Goal: Information Seeking & Learning: Learn about a topic

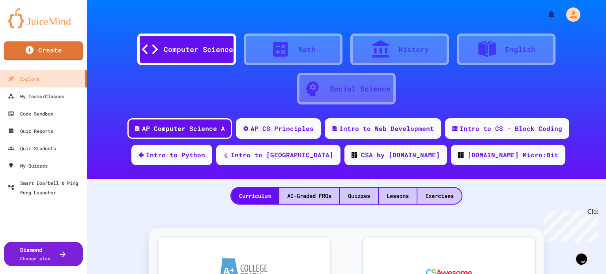
click at [592, 212] on div "Close" at bounding box center [593, 213] width 10 height 10
click at [63, 98] on div "My Teams/Classes" at bounding box center [36, 97] width 58 height 10
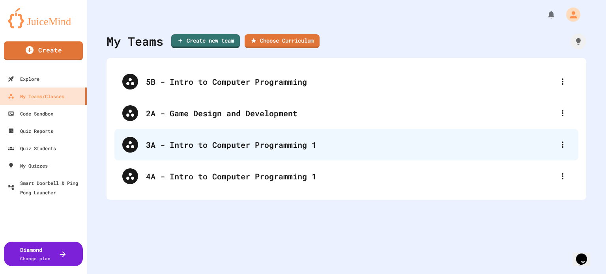
click at [236, 144] on div "3A - Intro to Computer Programming 1" at bounding box center [350, 145] width 409 height 12
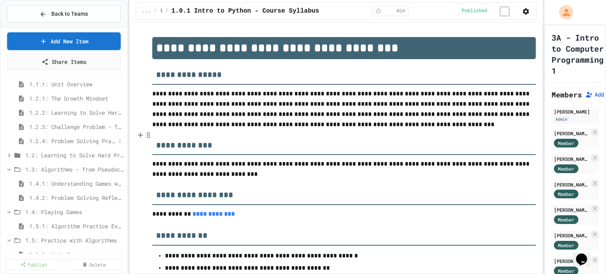
scroll to position [47, 0]
click at [10, 154] on icon at bounding box center [9, 154] width 7 height 7
click at [86, 208] on span "1.3.4: Designing Flowcharts" at bounding box center [72, 211] width 87 height 8
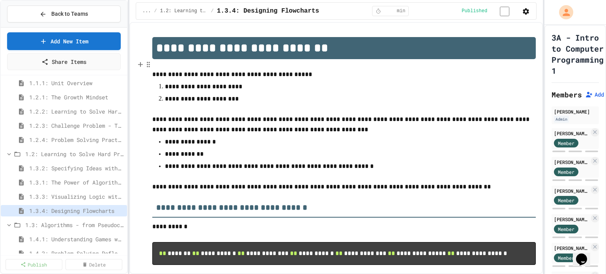
drag, startPoint x: 155, startPoint y: 47, endPoint x: 330, endPoint y: 61, distance: 175.1
click at [330, 61] on p at bounding box center [344, 64] width 384 height 10
drag, startPoint x: 226, startPoint y: 10, endPoint x: 310, endPoint y: 11, distance: 83.7
drag, startPoint x: 310, startPoint y: 11, endPoint x: 325, endPoint y: 7, distance: 16.2
click at [325, 7] on div "... / 1.2: Learning to Solve Hard Problems / 1.3.4: Designing Flowcharts ** min…" at bounding box center [336, 10] width 401 height 17
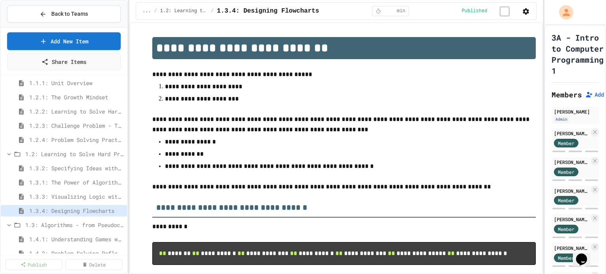
click at [323, 14] on div "... / 1.2: Learning to Solve Hard Problems / 1.3.4: Designing Flowcharts ** min…" at bounding box center [336, 10] width 401 height 17
click at [321, 11] on div "... / 1.2: Learning to Solve Hard Problems / 1.3.4: Designing Flowcharts ** min…" at bounding box center [336, 10] width 401 height 17
click at [83, 155] on span "1.2: Learning to Solve Hard Problems" at bounding box center [70, 154] width 91 height 8
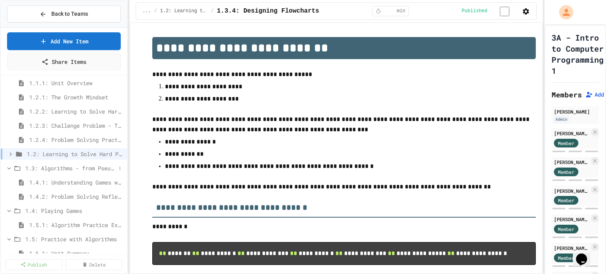
click at [37, 171] on span "1.3: Algorithms - from Pseudocode to Flowcharts" at bounding box center [70, 168] width 91 height 8
click at [8, 169] on icon at bounding box center [9, 169] width 2 height 4
click at [45, 167] on span "1.3: Algorithms - from Pseudocode to Flowcharts" at bounding box center [70, 168] width 91 height 8
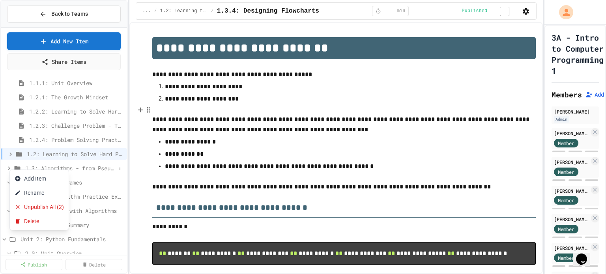
click at [9, 170] on div at bounding box center [303, 137] width 606 height 274
click at [5, 169] on div "1.3: Algorithms - from Pseudocode to Flowcharts" at bounding box center [64, 168] width 126 height 11
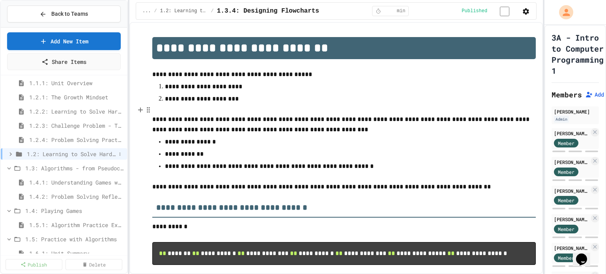
click at [9, 154] on icon at bounding box center [10, 154] width 7 height 7
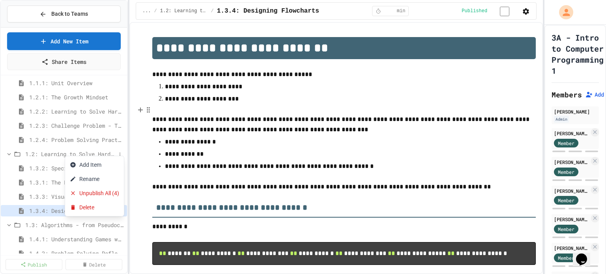
click at [185, 13] on div at bounding box center [303, 137] width 606 height 274
click at [62, 167] on div at bounding box center [303, 137] width 606 height 274
click at [62, 167] on span "1.3.2: Specifying Ideas with Pseudocode" at bounding box center [76, 168] width 95 height 8
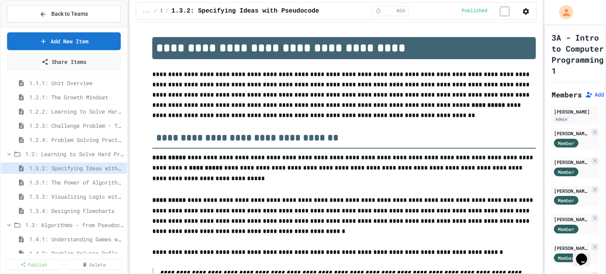
click at [62, 167] on span "1.3.2: Specifying Ideas with Pseudocode" at bounding box center [76, 168] width 95 height 8
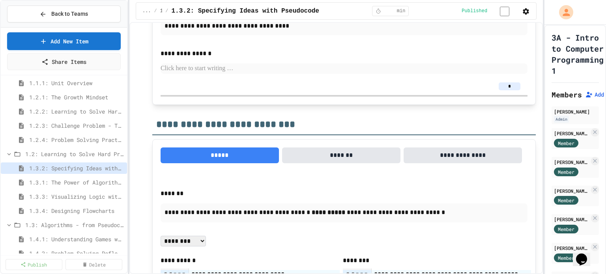
scroll to position [1383, 0]
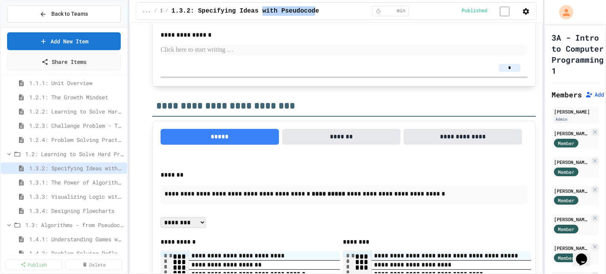
drag, startPoint x: 317, startPoint y: 10, endPoint x: 267, endPoint y: 13, distance: 50.2
click at [267, 13] on span "1.3.2: Specifying Ideas with Pseudocode" at bounding box center [245, 10] width 148 height 9
click at [333, 11] on div "... / 1.2: Learning to Solve Hard Problems / 1.3.2: Specifying Ideas with Pseud…" at bounding box center [336, 10] width 401 height 17
click at [319, 11] on span "1.3.2: Specifying Ideas with Pseudocode" at bounding box center [245, 10] width 148 height 9
drag, startPoint x: 318, startPoint y: 11, endPoint x: 183, endPoint y: 20, distance: 134.9
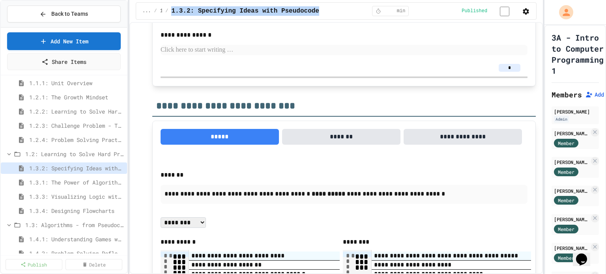
click at [183, 20] on div "... / 1.2: Learning to Solve Hard Problems / 1.3.2: Specifying Ideas with Pseud…" at bounding box center [336, 10] width 401 height 17
copy span "1.3.2: Specifying Ideas with Pseudocode"
click at [85, 183] on span "1.3.1: The Power of Algorithms" at bounding box center [72, 182] width 87 height 8
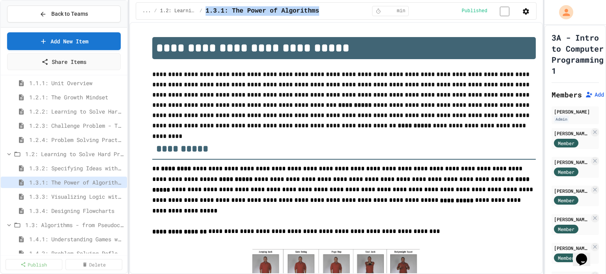
drag, startPoint x: 318, startPoint y: 12, endPoint x: 213, endPoint y: 17, distance: 105.1
click at [213, 17] on div "... / 1.2: Learning to Solve Hard Problems / 1.3.1: The Power of Algorithms * m…" at bounding box center [336, 10] width 401 height 17
copy span "1.3.1: The Power of Algorithms"
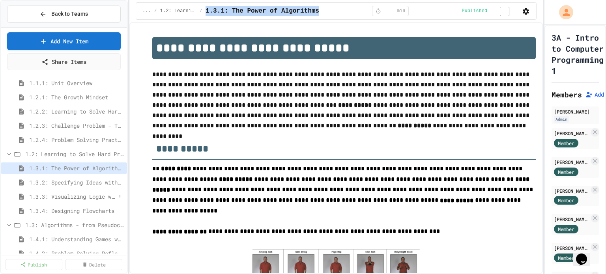
click at [63, 197] on span "1.3.3: Visualizing Logic with Flowcharts" at bounding box center [72, 197] width 87 height 8
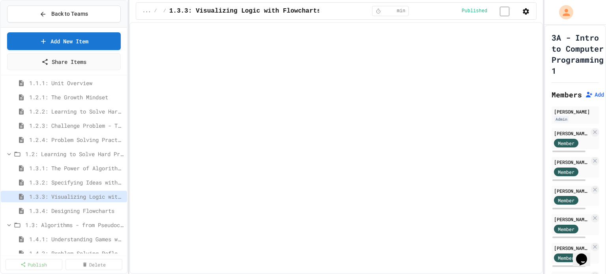
select select "***"
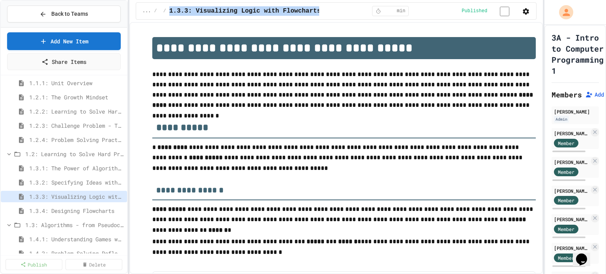
drag, startPoint x: 319, startPoint y: 12, endPoint x: 179, endPoint y: 23, distance: 140.2
click at [179, 22] on div "... / 1.2: Learning to Solve Hard Problems / 1.3.3: Visualizing Logic with Flow…" at bounding box center [336, 11] width 414 height 22
copy span "1.3.3: Visualizing Logic with Flowcharts"
click at [179, 22] on div "... / 1.2: Learning to Solve Hard Problems / 1.3.3: Visualizing Logic with Flow…" at bounding box center [336, 11] width 414 height 22
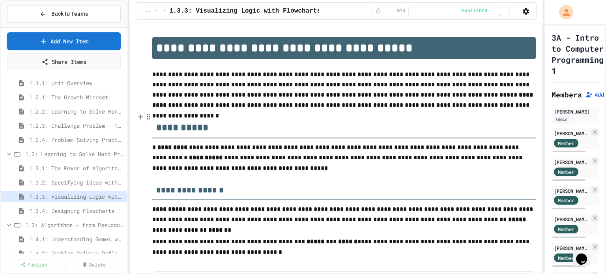
click at [92, 210] on span "1.3.4: Designing Flowcharts" at bounding box center [72, 211] width 87 height 8
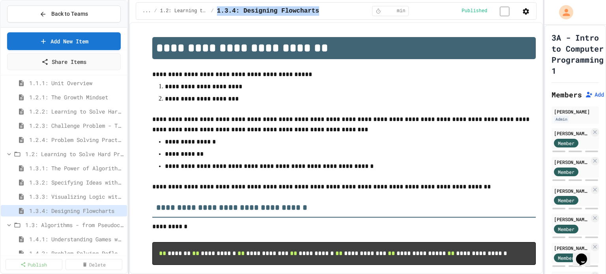
drag, startPoint x: 319, startPoint y: 11, endPoint x: 225, endPoint y: 20, distance: 94.4
click at [225, 20] on div "... / 1.2: Learning to Solve Hard Problems / 1.3.4: Designing Flowcharts ** min…" at bounding box center [336, 10] width 401 height 17
copy span "1.3.4: Designing Flowcharts"
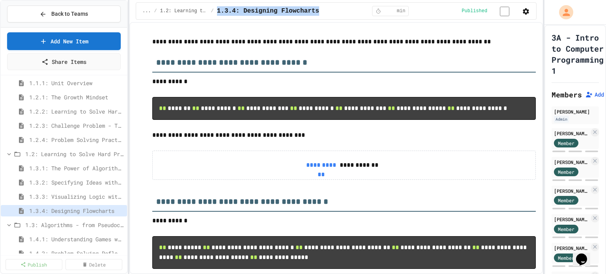
scroll to position [146, 0]
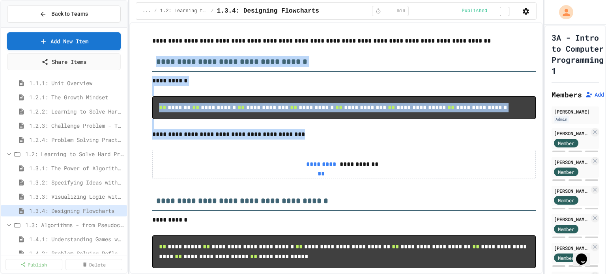
drag, startPoint x: 157, startPoint y: 64, endPoint x: 292, endPoint y: 195, distance: 189.0
copy div "**********"
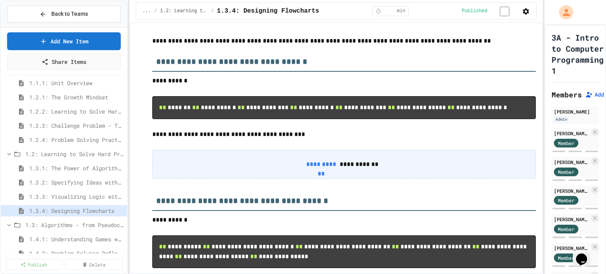
click at [248, 179] on div "**********" at bounding box center [344, 164] width 384 height 29
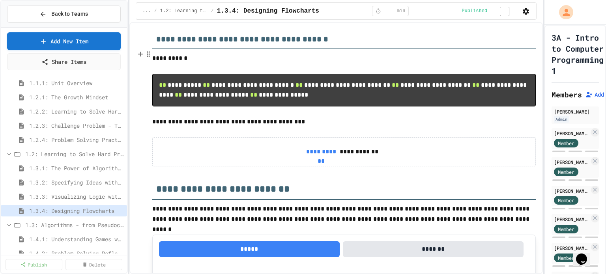
scroll to position [309, 0]
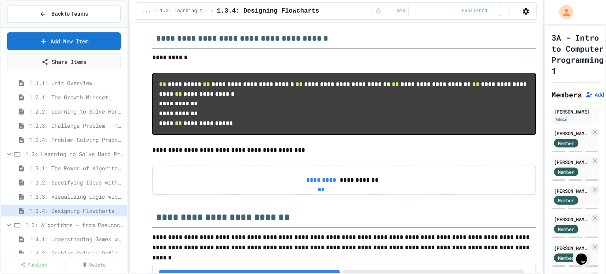
click at [299, 63] on p "**********" at bounding box center [344, 58] width 384 height 10
drag, startPoint x: 172, startPoint y: 227, endPoint x: 157, endPoint y: 204, distance: 27.4
click at [157, 135] on pre "**********" at bounding box center [344, 104] width 384 height 62
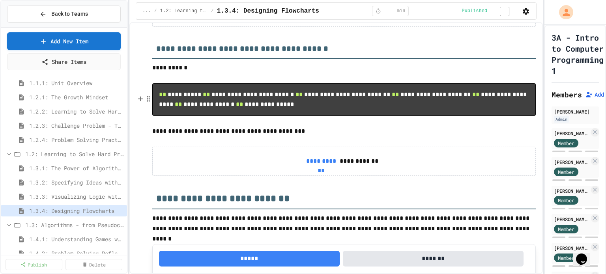
scroll to position [299, 0]
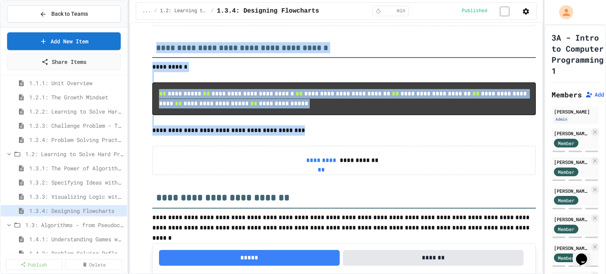
drag, startPoint x: 157, startPoint y: 108, endPoint x: 310, endPoint y: 245, distance: 205.2
copy div "**********"
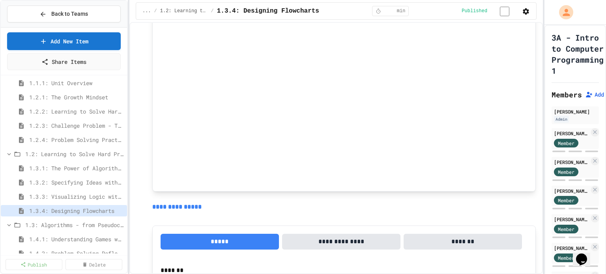
scroll to position [603, 0]
